Goal: Transaction & Acquisition: Book appointment/travel/reservation

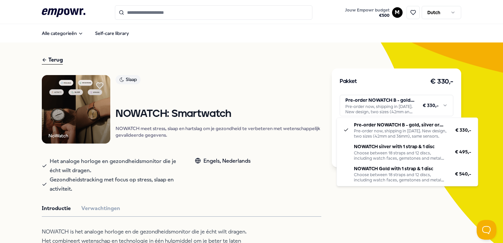
click at [381, 101] on html ".empowr-logo_svg__cls-1{fill:#03032f} Jouw Empowr budget € 500 M Dutch Alle cat…" at bounding box center [251, 121] width 503 height 243
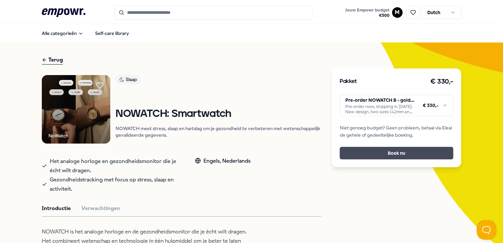
click at [389, 153] on button "Boek nu" at bounding box center [396, 153] width 113 height 13
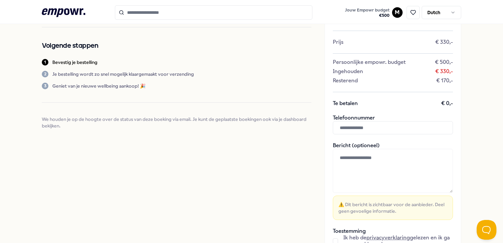
scroll to position [66, 0]
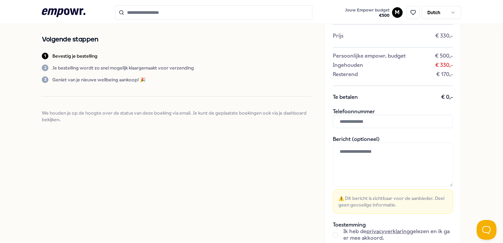
click at [345, 122] on input "text" at bounding box center [393, 121] width 120 height 13
type input "**********"
click at [349, 150] on textarea at bounding box center [393, 165] width 120 height 44
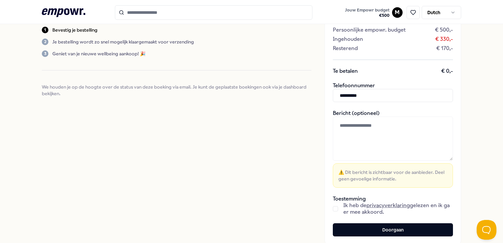
scroll to position [132, 0]
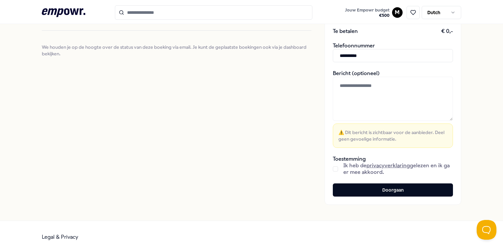
click at [333, 169] on button "button" at bounding box center [335, 168] width 5 height 5
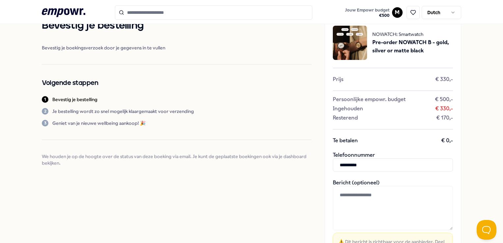
scroll to position [33, 0]
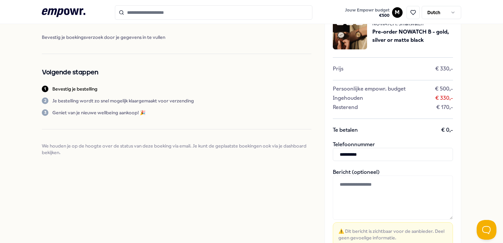
click at [353, 185] on textarea at bounding box center [393, 198] width 120 height 44
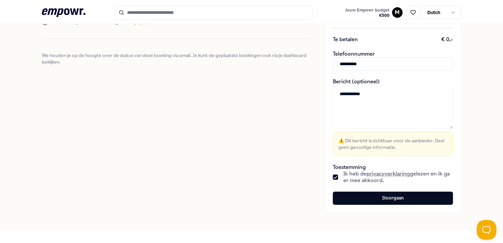
scroll to position [132, 0]
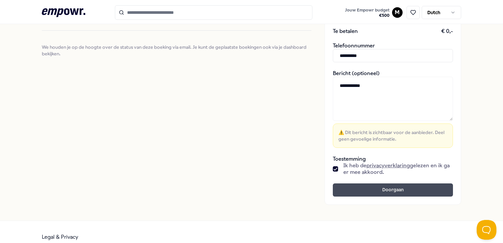
type textarea "**********"
click at [391, 191] on button "Doorgaan" at bounding box center [393, 189] width 120 height 13
